Goal: Book appointment/travel/reservation

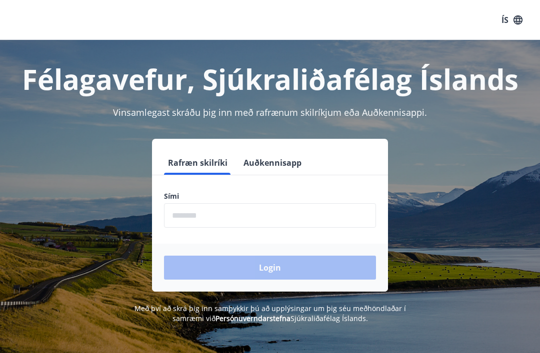
click at [189, 213] on input "phone" at bounding box center [270, 215] width 212 height 24
click at [177, 215] on input "phone" at bounding box center [270, 215] width 212 height 24
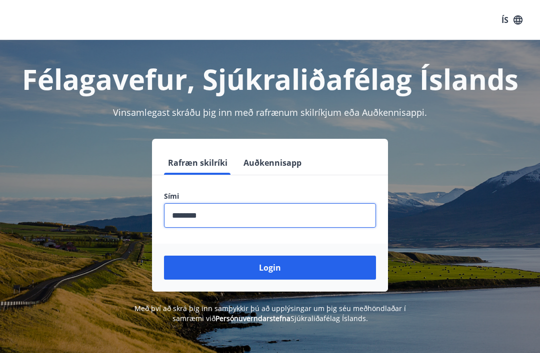
type input "********"
click at [271, 266] on button "Login" at bounding box center [270, 268] width 212 height 24
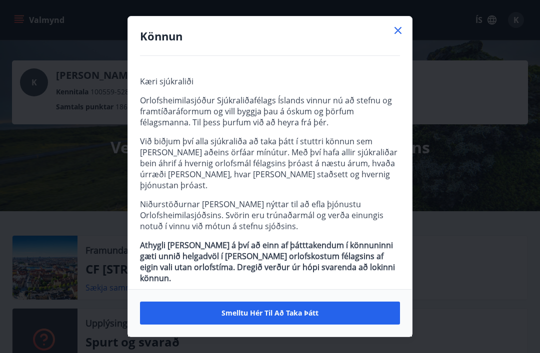
click at [400, 29] on icon at bounding box center [398, 30] width 12 height 12
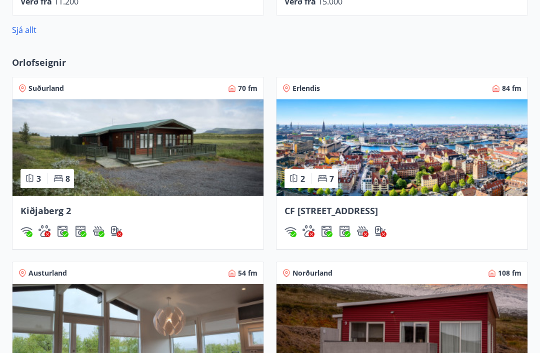
scroll to position [671, 0]
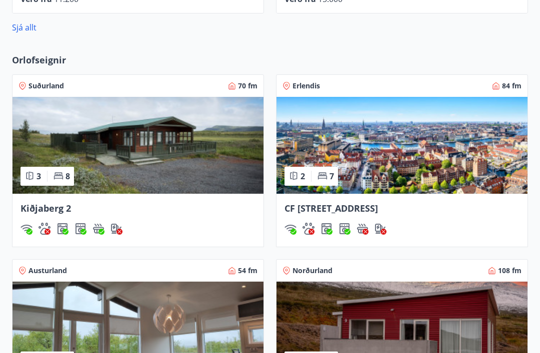
click at [378, 211] on span "CF Møllers Allé 34, Kaupmannahöfn" at bounding box center [330, 209] width 93 height 12
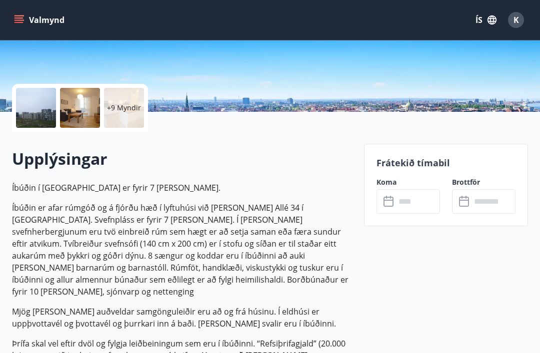
scroll to position [189, 0]
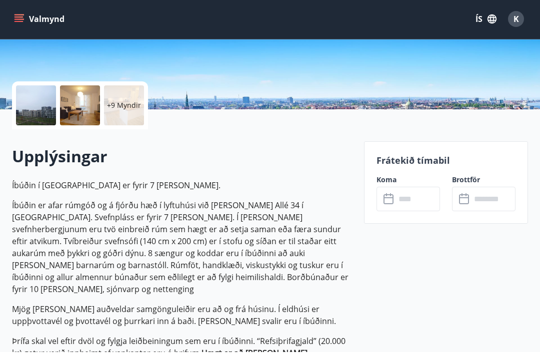
click at [395, 201] on input "text" at bounding box center [417, 200] width 44 height 24
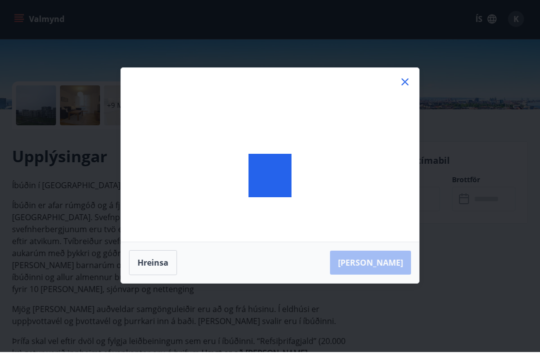
scroll to position [190, 0]
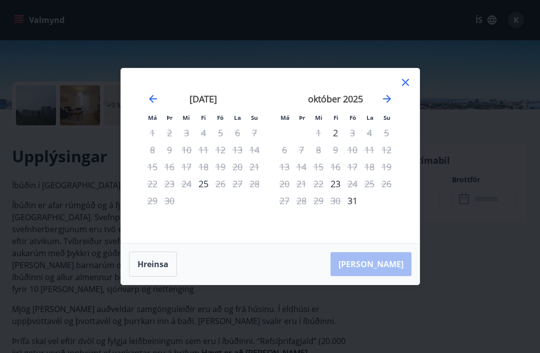
click at [384, 105] on icon "Move forward to switch to the next month." at bounding box center [387, 99] width 12 height 12
click at [388, 103] on icon "Move forward to switch to the next month." at bounding box center [387, 99] width 8 height 8
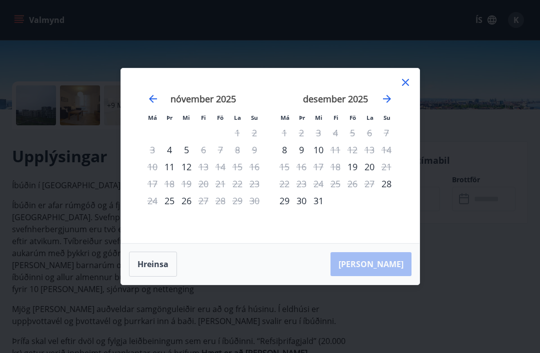
click at [391, 105] on icon "Move forward to switch to the next month." at bounding box center [387, 99] width 12 height 12
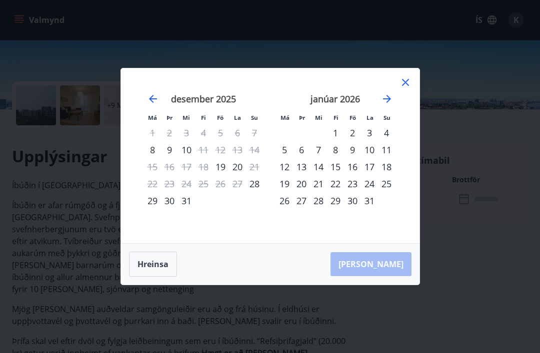
click at [386, 105] on icon "Move forward to switch to the next month." at bounding box center [387, 99] width 12 height 12
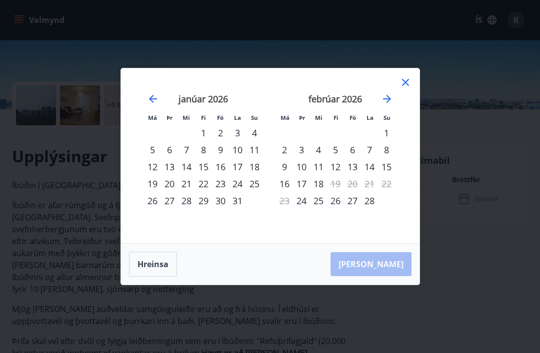
click at [355, 158] on div "6" at bounding box center [352, 149] width 17 height 17
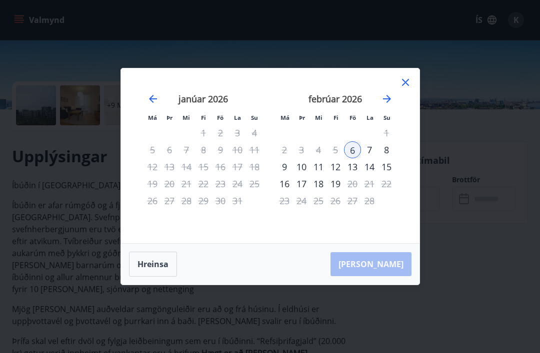
click at [353, 175] on div "13" at bounding box center [352, 166] width 17 height 17
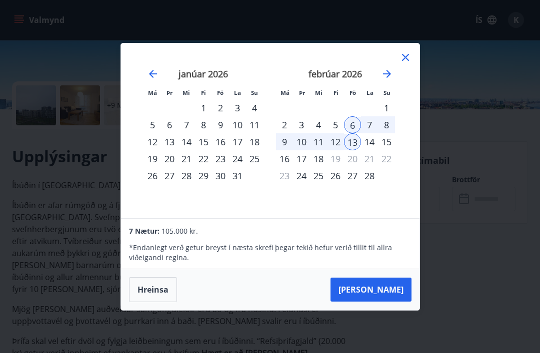
click at [352, 184] on div "27" at bounding box center [352, 175] width 17 height 17
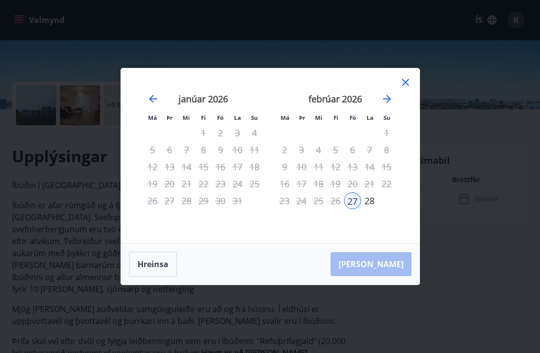
click at [387, 192] on div "22" at bounding box center [386, 183] width 17 height 17
click at [149, 124] on div "janúar 2026" at bounding box center [203, 102] width 119 height 44
click at [150, 105] on icon "Move backward to switch to the previous month." at bounding box center [153, 99] width 12 height 12
click at [385, 105] on icon "Move forward to switch to the next month." at bounding box center [387, 99] width 12 height 12
click at [389, 105] on icon "Move forward to switch to the next month." at bounding box center [387, 99] width 12 height 12
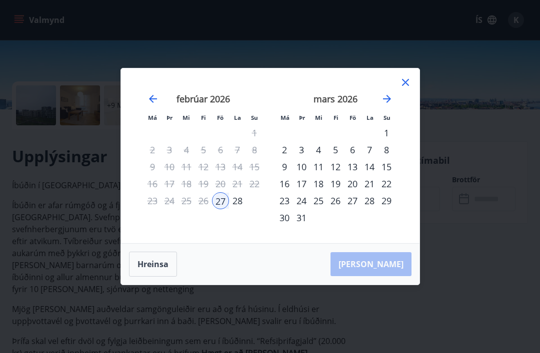
click at [154, 105] on icon "Move backward to switch to the previous month." at bounding box center [153, 99] width 12 height 12
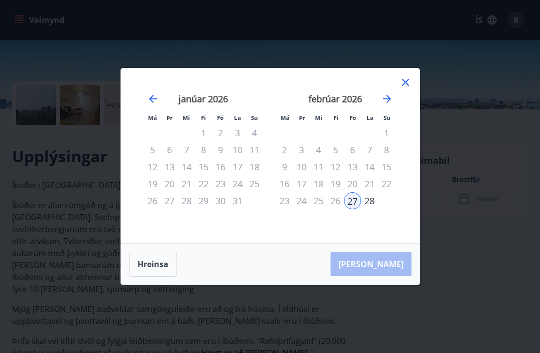
click at [156, 105] on icon "Move backward to switch to the previous month." at bounding box center [153, 99] width 12 height 12
click at [158, 105] on icon "Move backward to switch to the previous month." at bounding box center [153, 99] width 12 height 12
click at [390, 103] on icon "Move forward to switch to the next month." at bounding box center [387, 99] width 8 height 8
click at [387, 105] on icon "Move forward to switch to the next month." at bounding box center [387, 99] width 12 height 12
click at [355, 209] on div "27" at bounding box center [352, 200] width 17 height 17
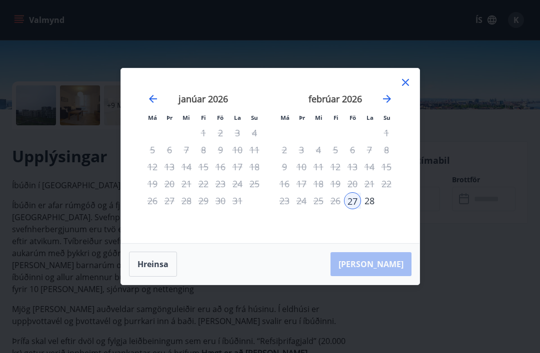
click at [428, 103] on div "Má Þr Mi Fi Fö La Su Má Þr Mi Fi Fö La Su desember 2025 1 2 3 4 5 6 7 8 9 10 11…" at bounding box center [270, 176] width 540 height 353
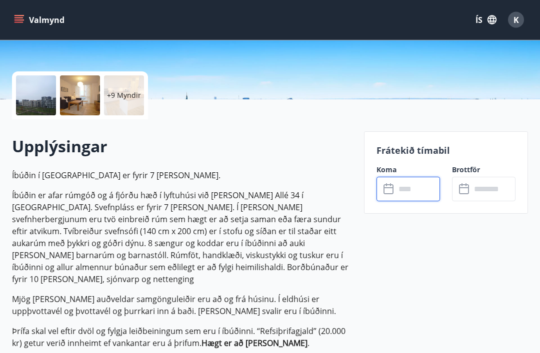
scroll to position [200, 0]
click at [402, 191] on input "text" at bounding box center [417, 189] width 44 height 24
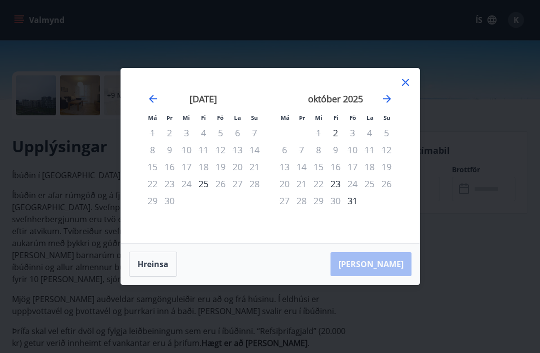
click at [389, 103] on icon "Move forward to switch to the next month." at bounding box center [387, 99] width 8 height 8
click at [392, 105] on icon "Move forward to switch to the next month." at bounding box center [387, 99] width 12 height 12
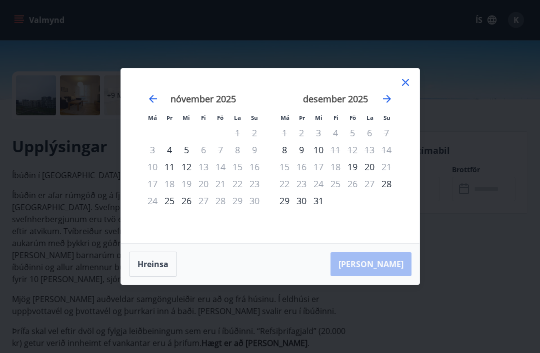
click at [391, 105] on icon "Move forward to switch to the next month." at bounding box center [387, 99] width 12 height 12
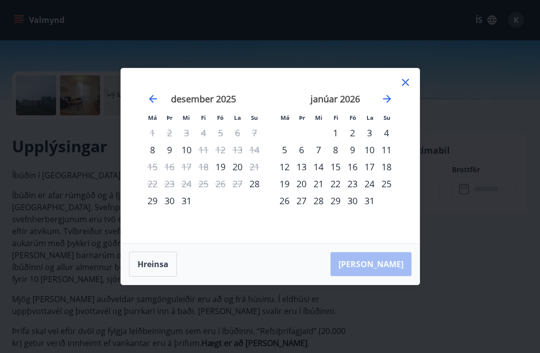
click at [391, 105] on icon "Move forward to switch to the next month." at bounding box center [387, 99] width 12 height 12
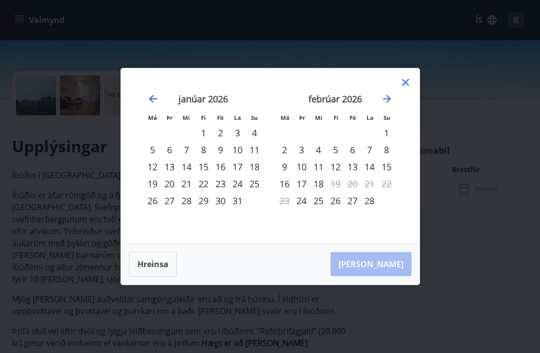
click at [359, 175] on div "13" at bounding box center [352, 166] width 17 height 17
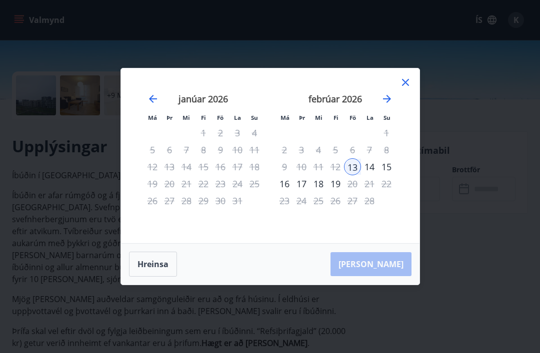
click at [339, 192] on div "19" at bounding box center [335, 183] width 17 height 17
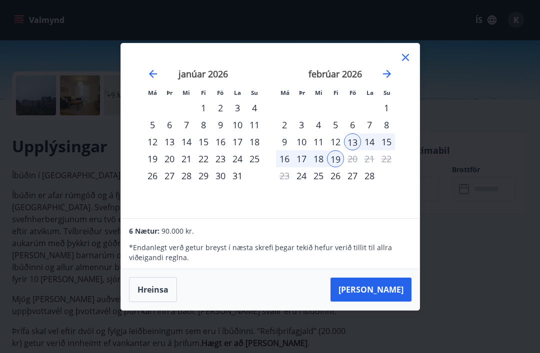
click at [377, 132] on div "7" at bounding box center [369, 124] width 17 height 17
click at [375, 116] on td "Calendar" at bounding box center [369, 107] width 17 height 17
click at [353, 133] on div "6" at bounding box center [352, 124] width 17 height 17
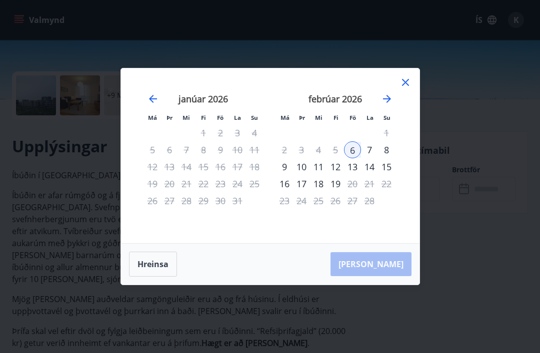
click at [305, 175] on div "10" at bounding box center [301, 166] width 17 height 17
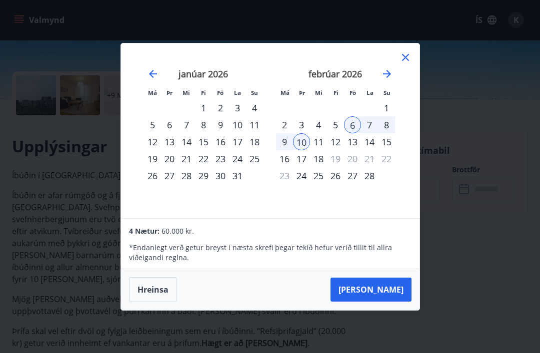
click at [307, 167] on div "17" at bounding box center [301, 158] width 17 height 17
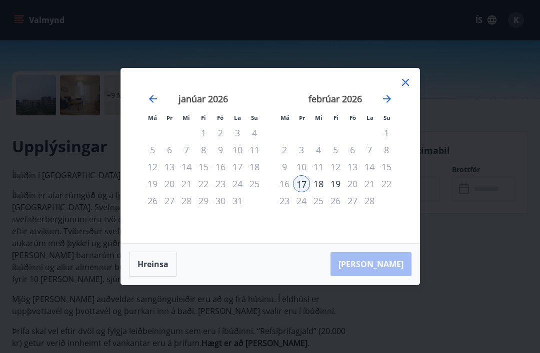
click at [155, 105] on icon "Move backward to switch to the previous month." at bounding box center [153, 99] width 12 height 12
click at [388, 103] on icon "Move forward to switch to the next month." at bounding box center [387, 99] width 8 height 8
click at [157, 105] on icon "Move backward to switch to the previous month." at bounding box center [153, 99] width 12 height 12
click at [166, 116] on div "desember 2025" at bounding box center [203, 102] width 119 height 44
click at [398, 100] on div "janúar 2026 1 2 3 4 5 6 7 8 9 10 11 12 13 14 15 16 17 18 19 20 21 22 23 24 25 2…" at bounding box center [335, 162] width 132 height 164
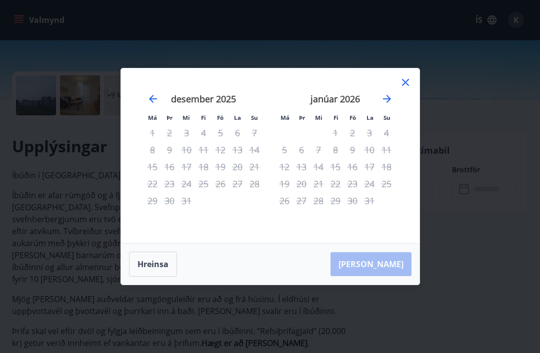
click at [411, 88] on icon at bounding box center [405, 82] width 12 height 12
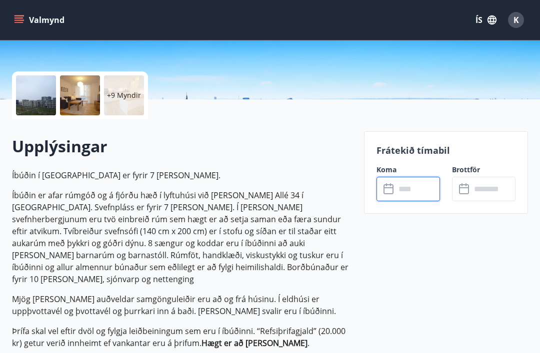
click at [390, 195] on div "​ ​" at bounding box center [407, 189] width 63 height 24
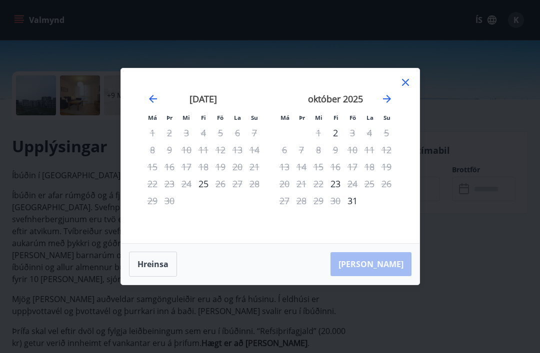
click at [388, 105] on icon "Move forward to switch to the next month." at bounding box center [387, 99] width 12 height 12
click at [390, 103] on icon "Move forward to switch to the next month." at bounding box center [387, 99] width 8 height 8
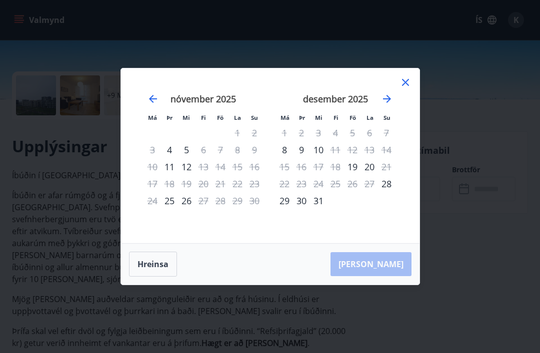
click at [391, 105] on icon "Move forward to switch to the next month." at bounding box center [387, 99] width 12 height 12
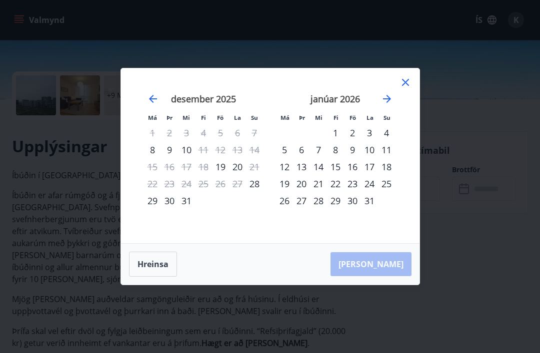
click at [391, 105] on icon "Move forward to switch to the next month." at bounding box center [387, 99] width 12 height 12
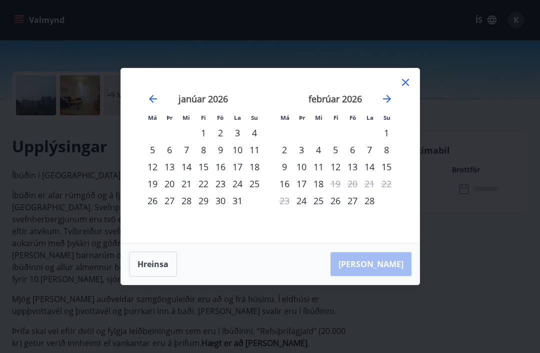
click at [324, 175] on div "11" at bounding box center [318, 166] width 17 height 17
click at [322, 192] on div "18" at bounding box center [318, 183] width 17 height 17
click at [320, 175] on div "11" at bounding box center [318, 166] width 17 height 17
click at [392, 158] on div "8" at bounding box center [386, 149] width 17 height 17
click at [158, 277] on button "Hreinsa" at bounding box center [153, 264] width 48 height 25
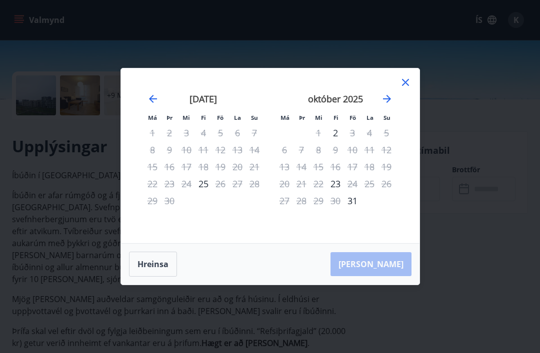
click at [392, 105] on icon "Move forward to switch to the next month." at bounding box center [387, 99] width 12 height 12
click at [391, 105] on icon "Move forward to switch to the next month." at bounding box center [387, 99] width 12 height 12
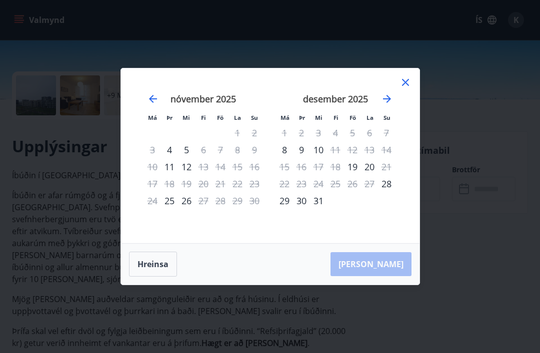
click at [388, 105] on icon "Move forward to switch to the next month." at bounding box center [387, 99] width 12 height 12
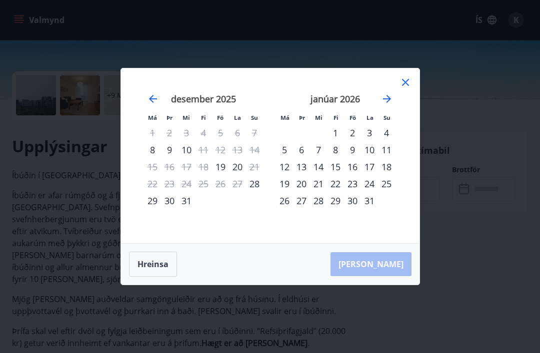
click at [387, 105] on icon "Move forward to switch to the next month." at bounding box center [387, 99] width 12 height 12
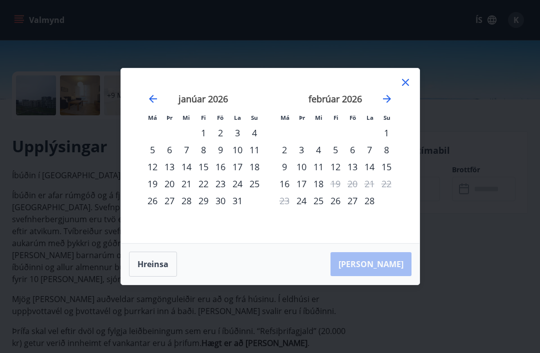
click at [377, 158] on div "7" at bounding box center [369, 149] width 17 height 17
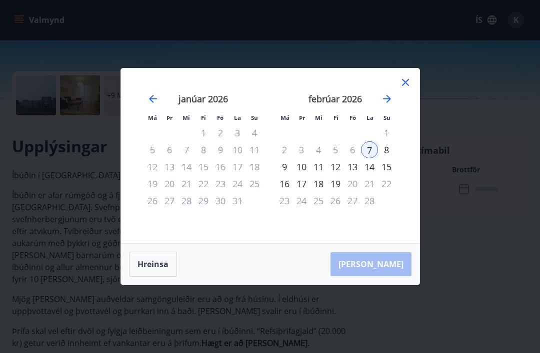
click at [377, 158] on div "7" at bounding box center [369, 149] width 17 height 17
click at [375, 175] on div "14" at bounding box center [369, 166] width 17 height 17
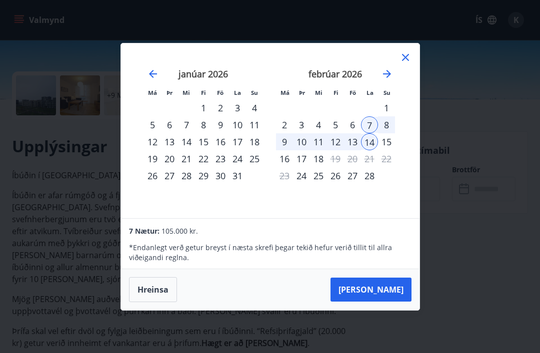
click at [385, 302] on button "Taka Frá" at bounding box center [370, 290] width 81 height 24
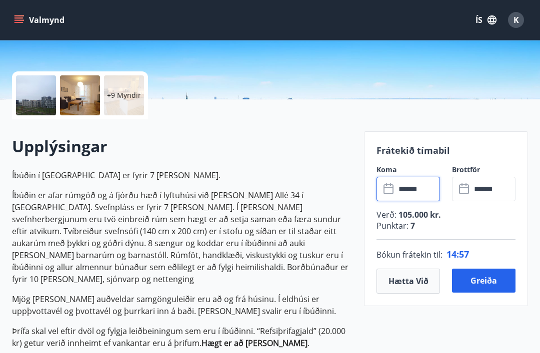
type input "******"
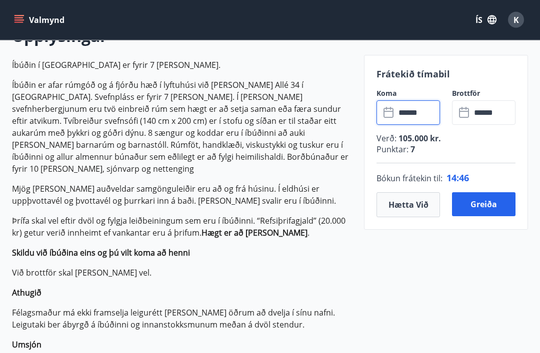
scroll to position [311, 0]
click at [488, 201] on button "Greiða" at bounding box center [483, 204] width 63 height 24
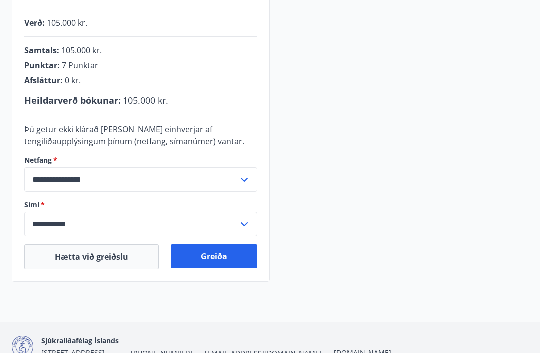
scroll to position [242, 0]
click at [220, 260] on button "Greiða" at bounding box center [214, 257] width 86 height 24
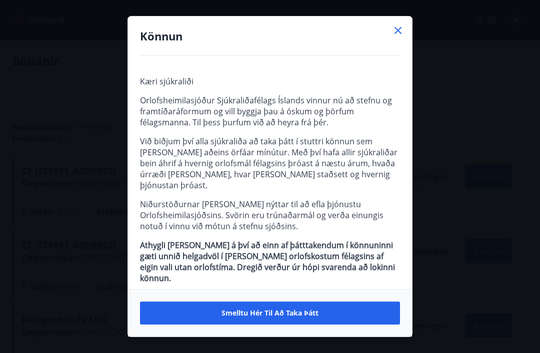
click at [272, 312] on span "Smelltu hér til að taka þátt" at bounding box center [269, 313] width 97 height 10
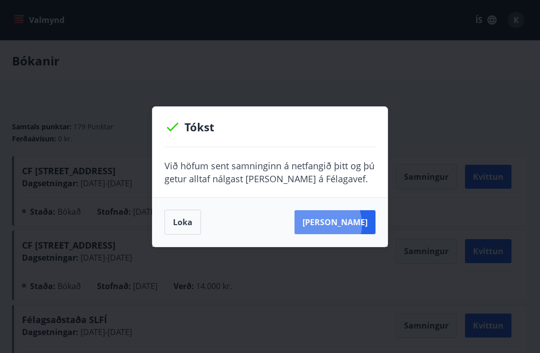
click at [334, 224] on button "Sjá samning" at bounding box center [334, 222] width 81 height 24
click at [343, 227] on button "Sjá samning" at bounding box center [334, 222] width 81 height 24
click at [184, 229] on button "Loka" at bounding box center [182, 222] width 36 height 25
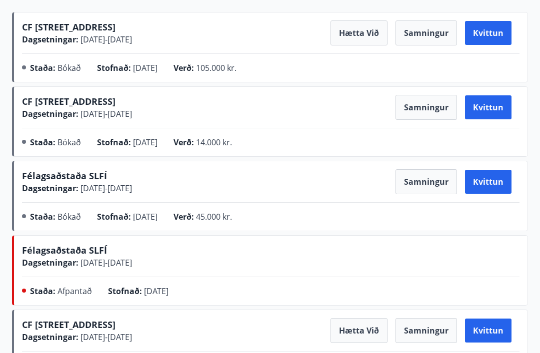
scroll to position [143, 0]
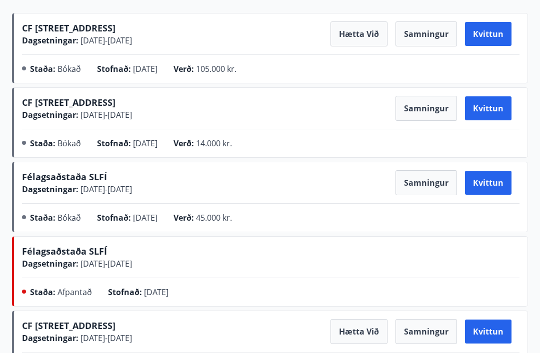
click at [421, 187] on button "Samningur" at bounding box center [425, 182] width 61 height 25
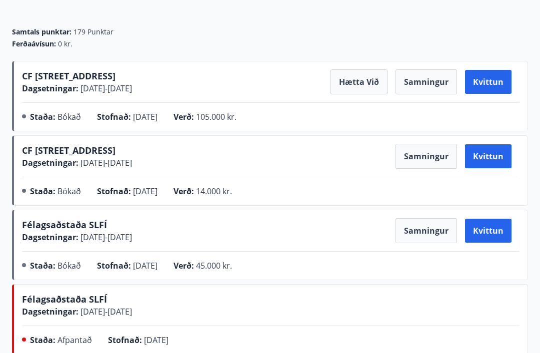
scroll to position [94, 0]
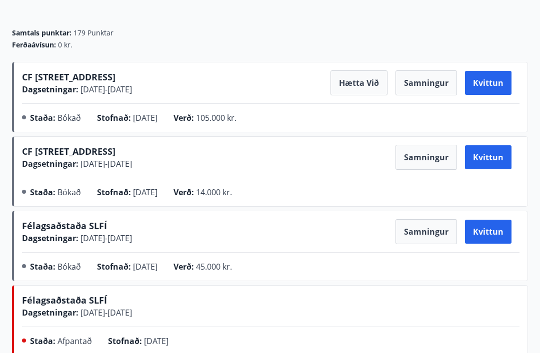
click at [487, 236] on button "Kvittun" at bounding box center [488, 232] width 46 height 24
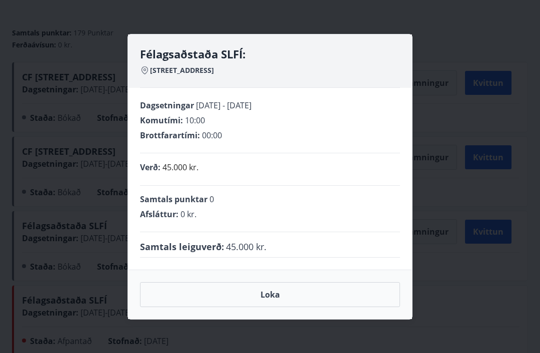
click at [273, 307] on button "Loka" at bounding box center [270, 294] width 260 height 25
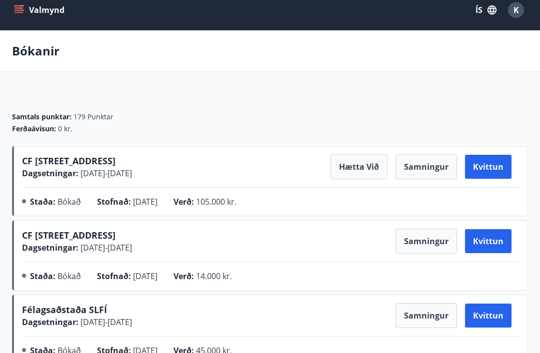
scroll to position [11, 0]
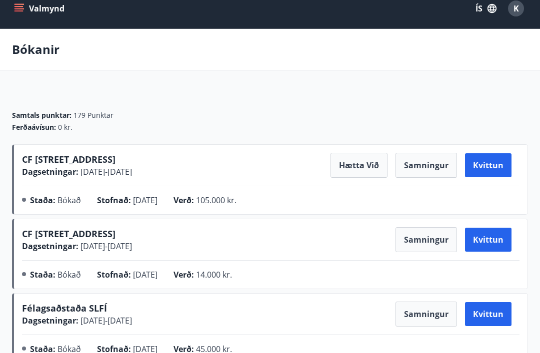
click at [431, 167] on button "Samningur" at bounding box center [425, 165] width 61 height 25
click at [423, 171] on button "Samningur" at bounding box center [425, 165] width 61 height 25
click at [429, 165] on button "Samningur" at bounding box center [425, 165] width 61 height 25
click at [431, 172] on button "Samningur" at bounding box center [425, 165] width 61 height 25
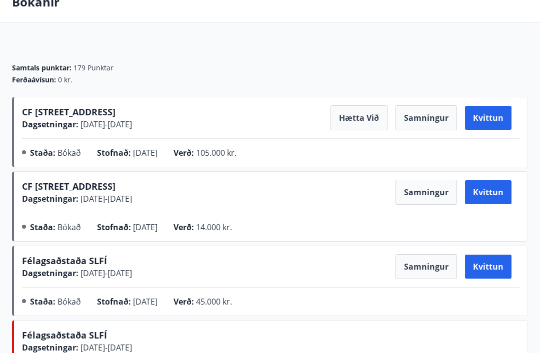
scroll to position [0, 0]
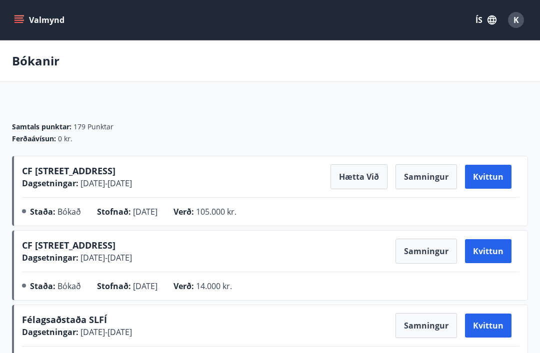
click at [20, 17] on icon "menu" at bounding box center [19, 20] width 10 height 10
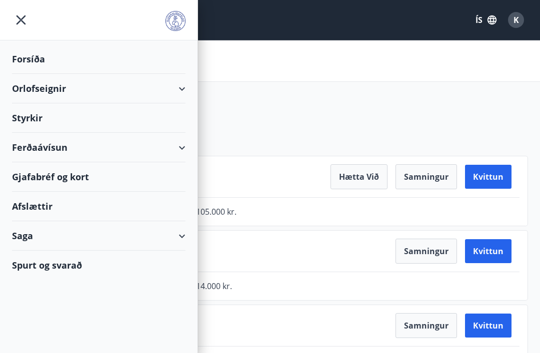
click at [24, 13] on icon "menu" at bounding box center [21, 20] width 18 height 18
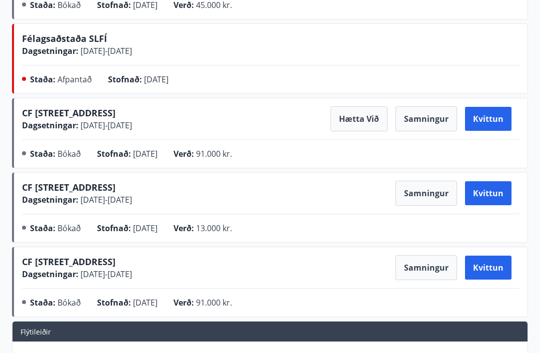
scroll to position [354, 0]
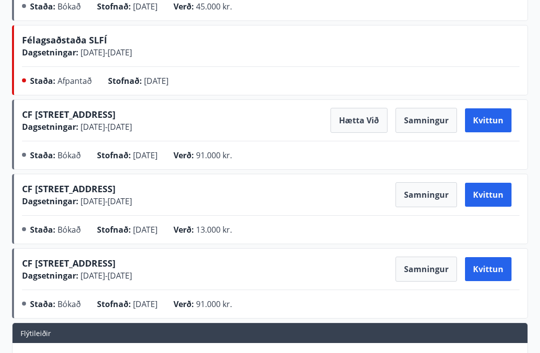
click at [427, 194] on button "Samningur" at bounding box center [425, 194] width 61 height 25
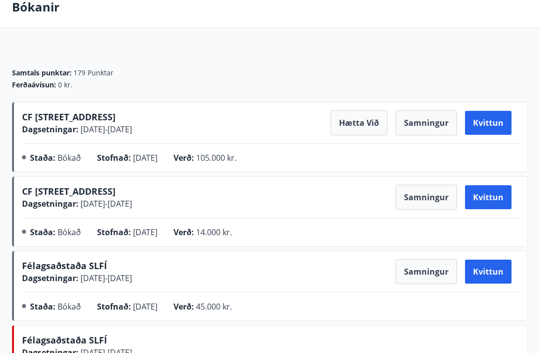
scroll to position [53, 0]
